Goal: Navigation & Orientation: Find specific page/section

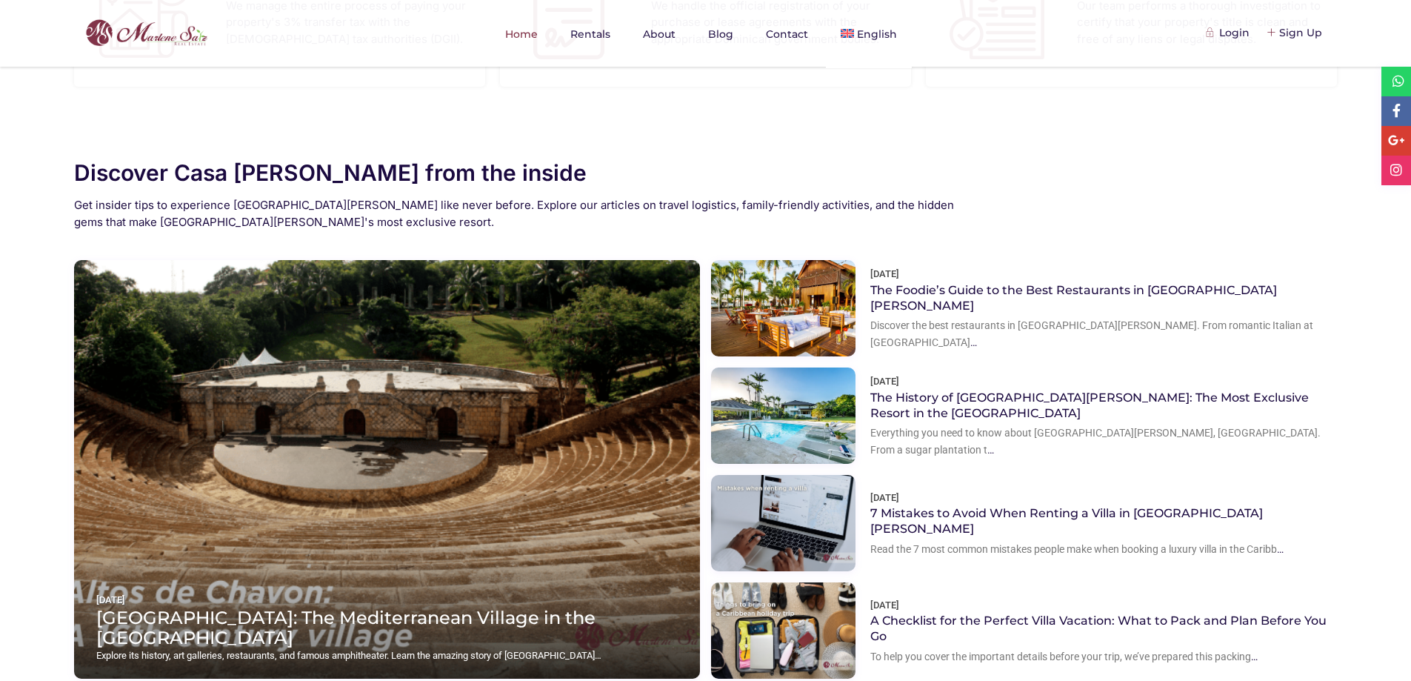
scroll to position [1926, 0]
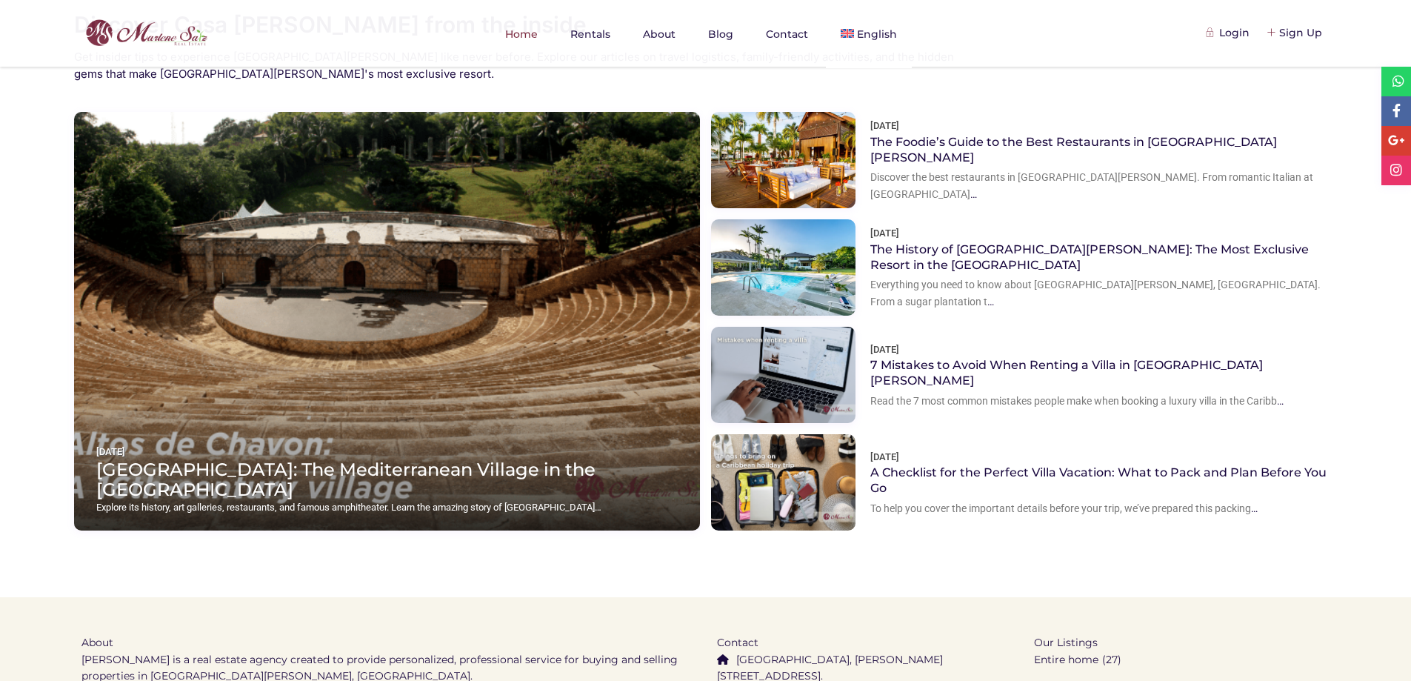
click at [730, 461] on div at bounding box center [783, 482] width 144 height 96
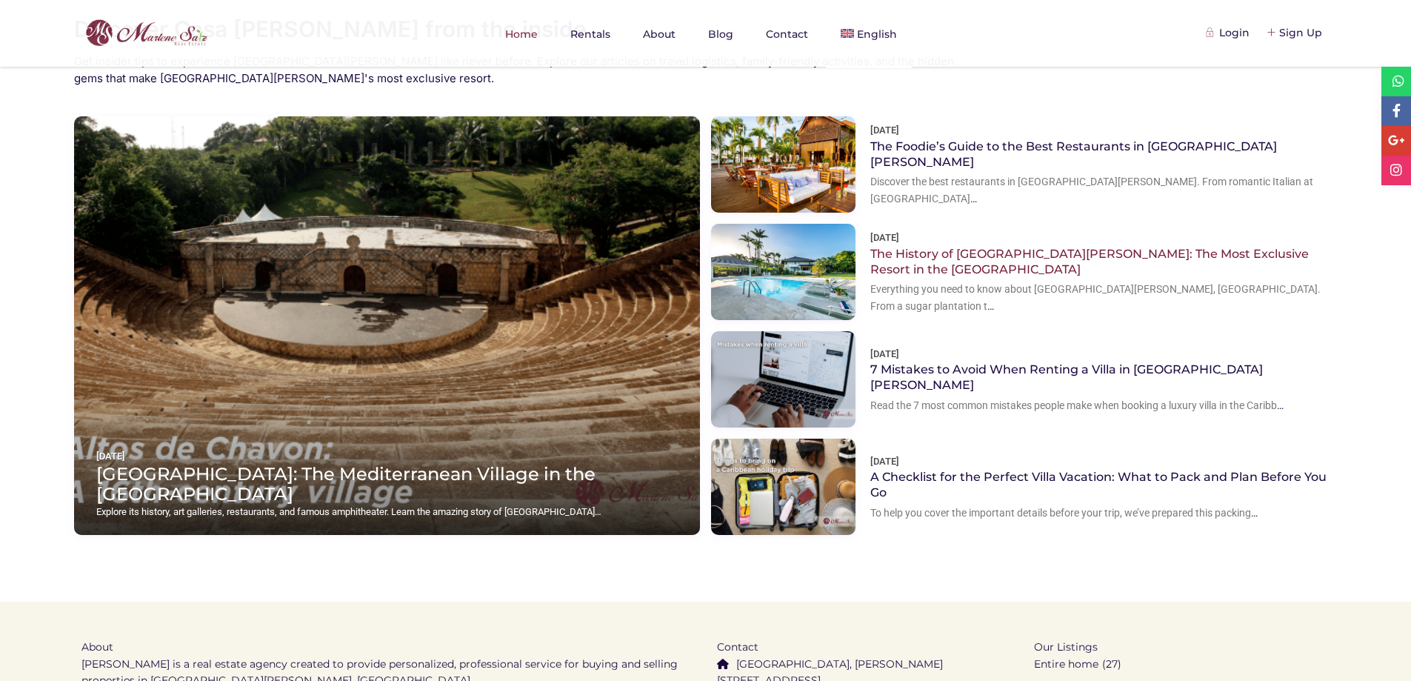
click at [979, 247] on link "The History of [GEOGRAPHIC_DATA][PERSON_NAME]: The Most Exclusive Resort in the…" at bounding box center [1089, 262] width 438 height 30
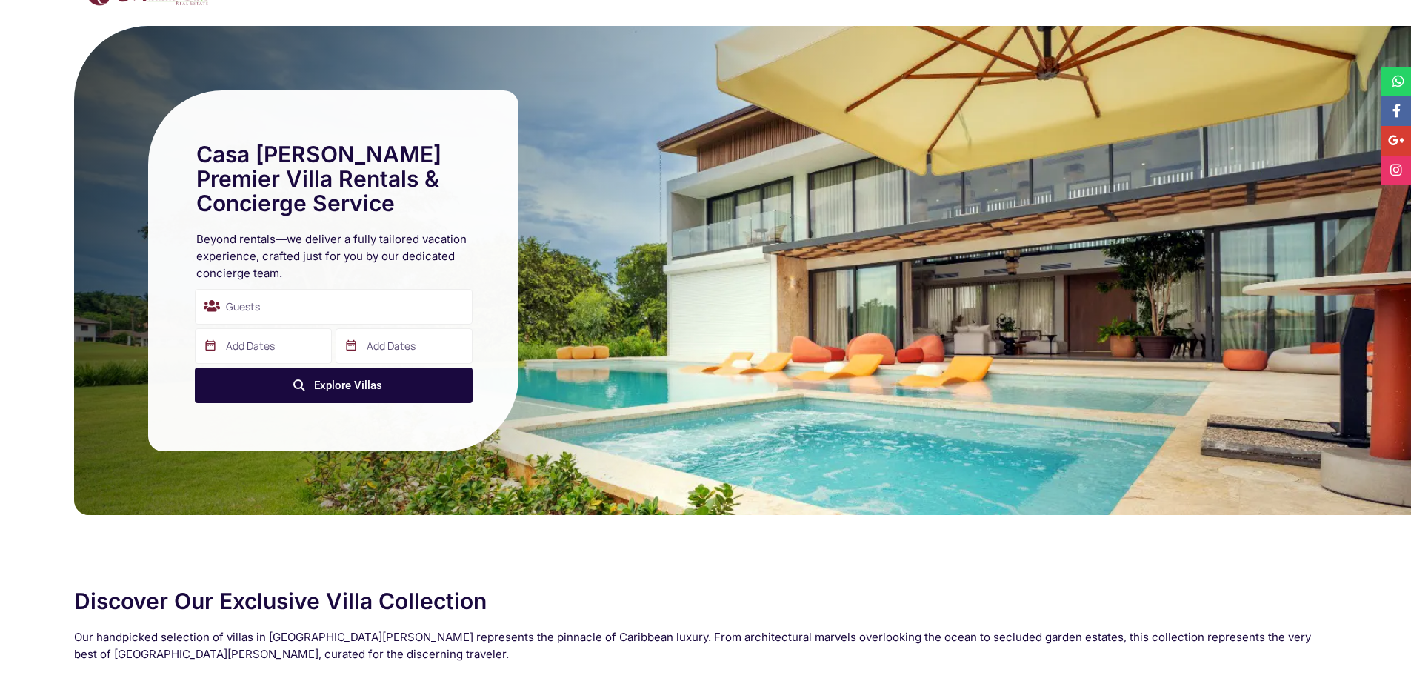
scroll to position [0, 0]
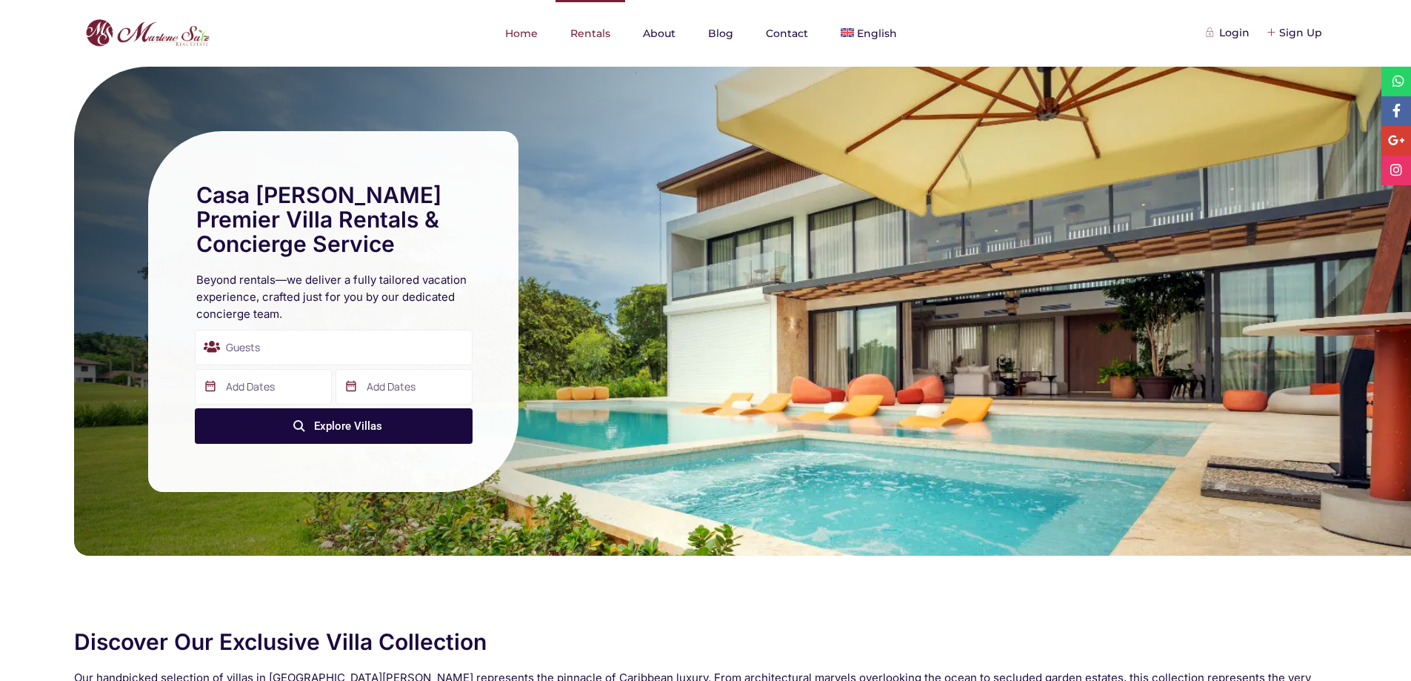
click at [602, 33] on link "Rentals" at bounding box center [590, 33] width 70 height 67
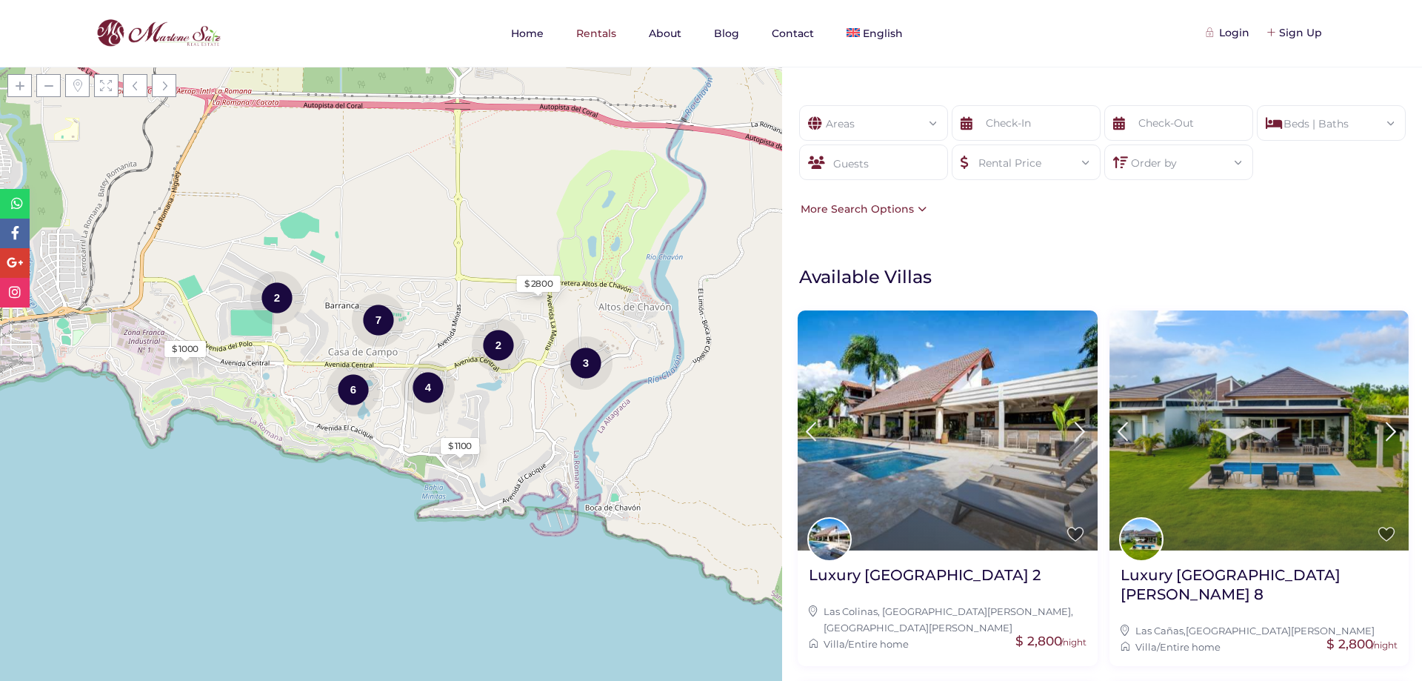
drag, startPoint x: 0, startPoint y: 0, endPoint x: 661, endPoint y: 27, distance: 661.9
click at [661, 27] on link "About" at bounding box center [665, 33] width 62 height 67
